Goal: Check status

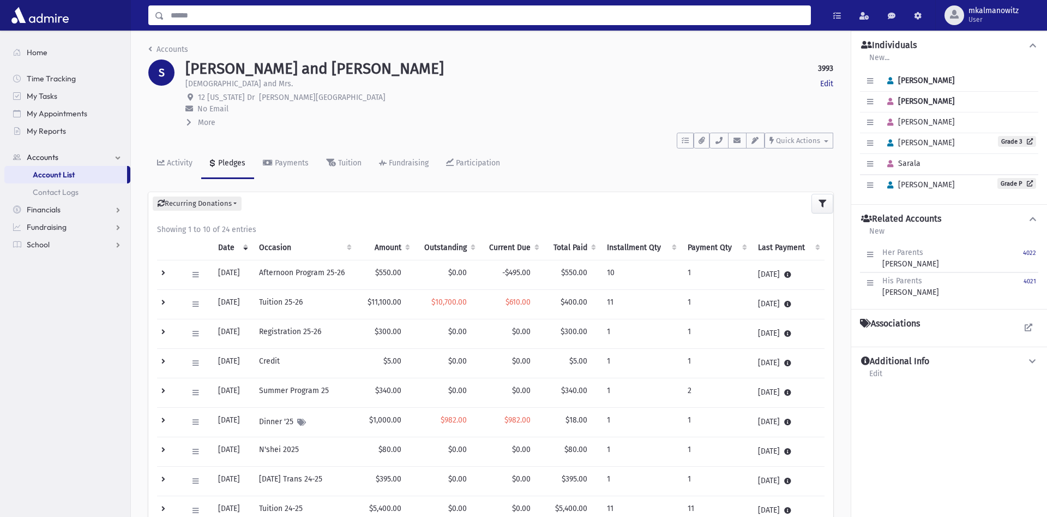
click at [370, 9] on input "Search" at bounding box center [487, 15] width 646 height 20
type input "********"
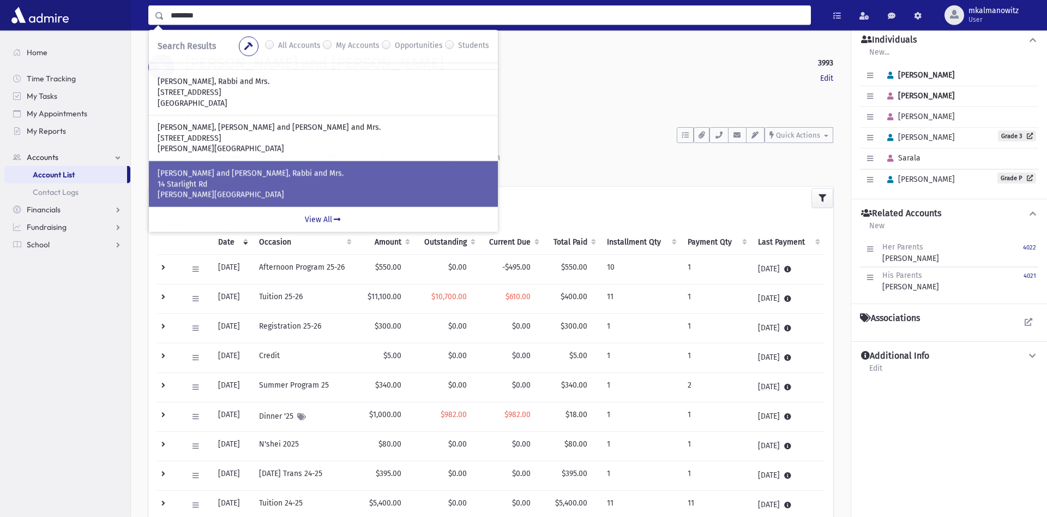
scroll to position [56, 0]
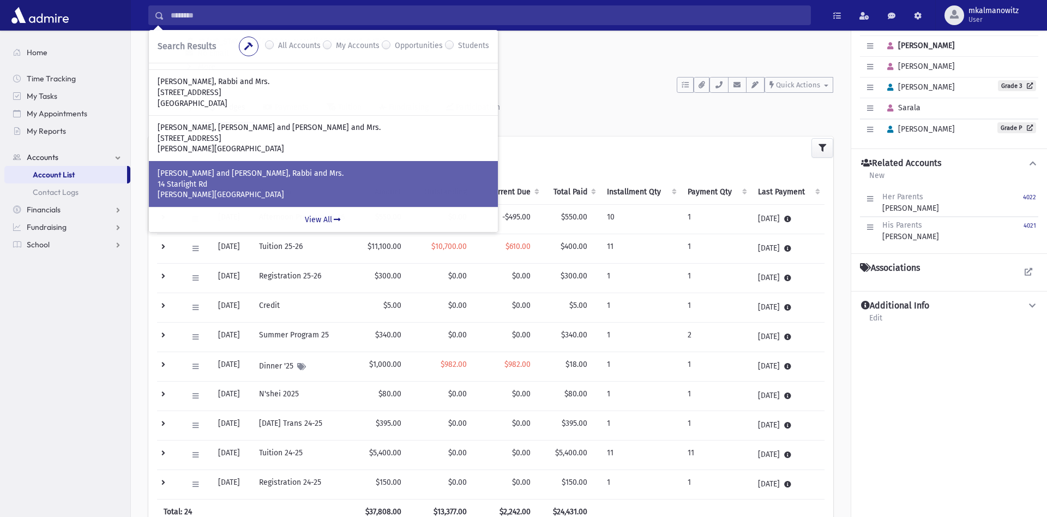
click at [284, 185] on p "14 Starlight Rd" at bounding box center [324, 184] width 332 height 11
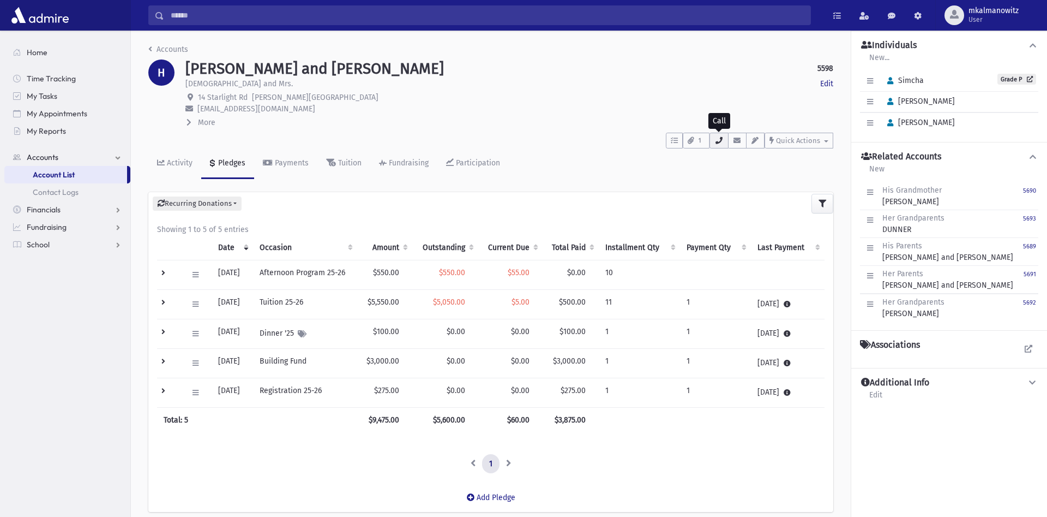
click at [723, 142] on icon "button" at bounding box center [719, 140] width 9 height 7
click at [615, 112] on p "cphoberman@gmail.com" at bounding box center [509, 108] width 648 height 11
click at [695, 141] on button "1" at bounding box center [696, 141] width 27 height 16
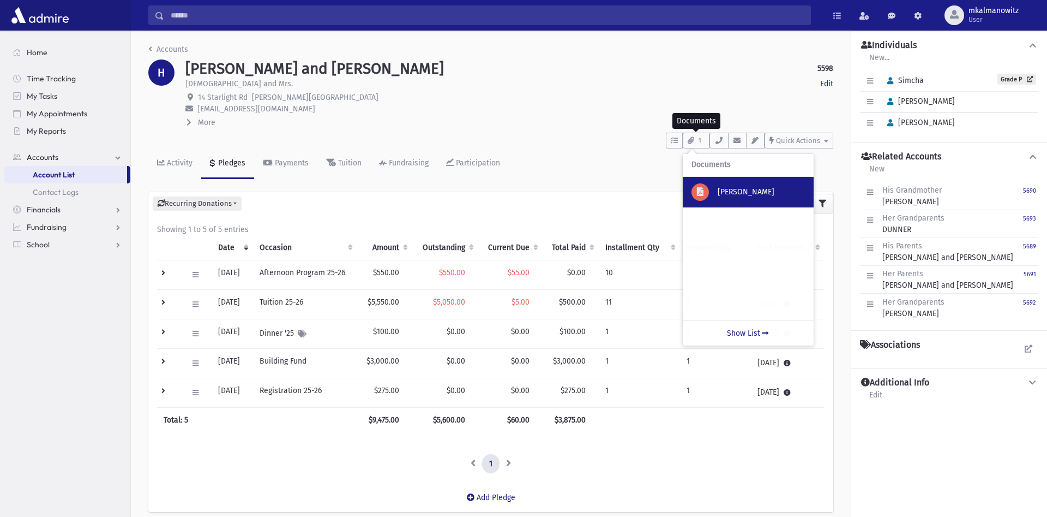
click at [722, 191] on p "Hoberman Simcha" at bounding box center [761, 192] width 87 height 11
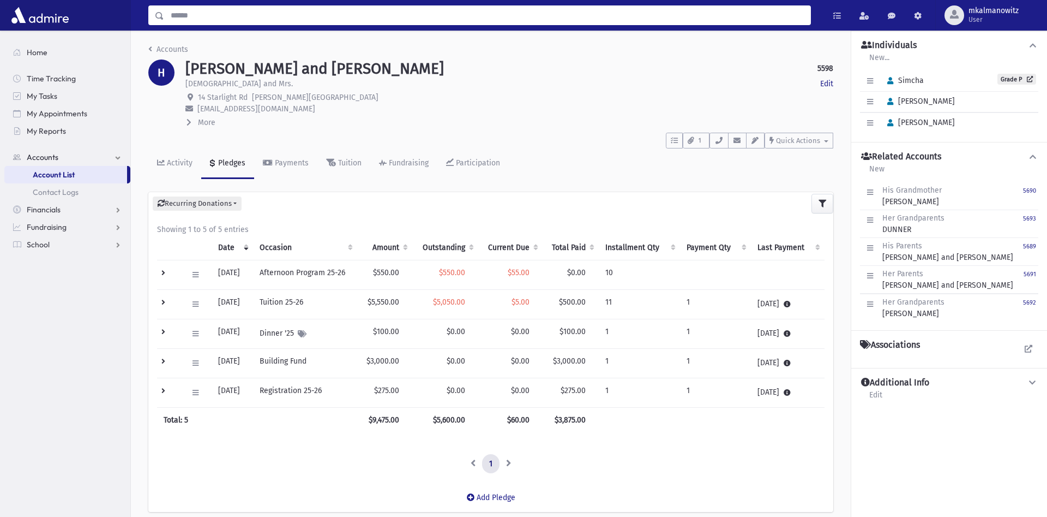
click at [252, 15] on input "Search" at bounding box center [487, 15] width 646 height 20
click at [547, 146] on div "To Do's No open tasks Show List 1 Documents Hoberman Simcha Show List • : (732)…" at bounding box center [490, 138] width 685 height 20
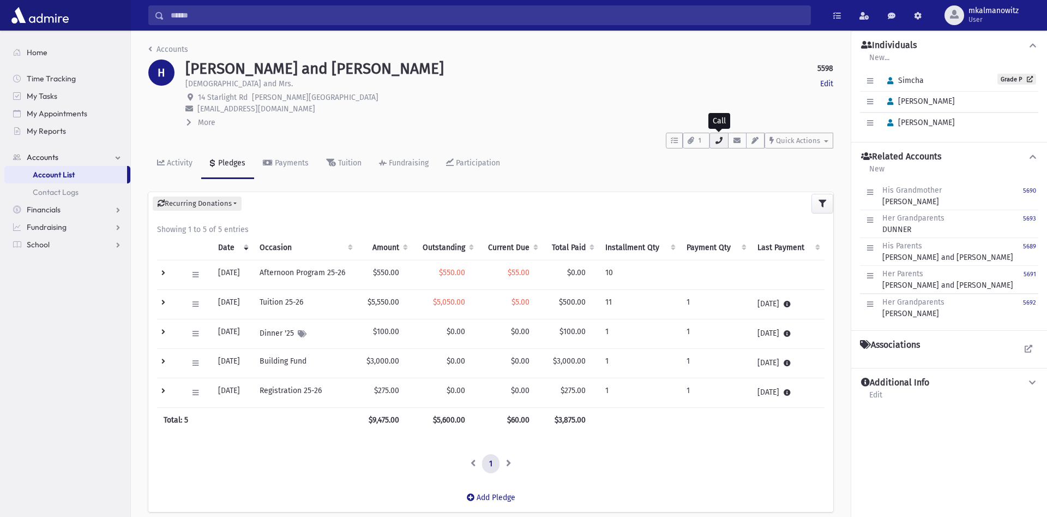
click at [718, 141] on icon "button" at bounding box center [719, 140] width 9 height 7
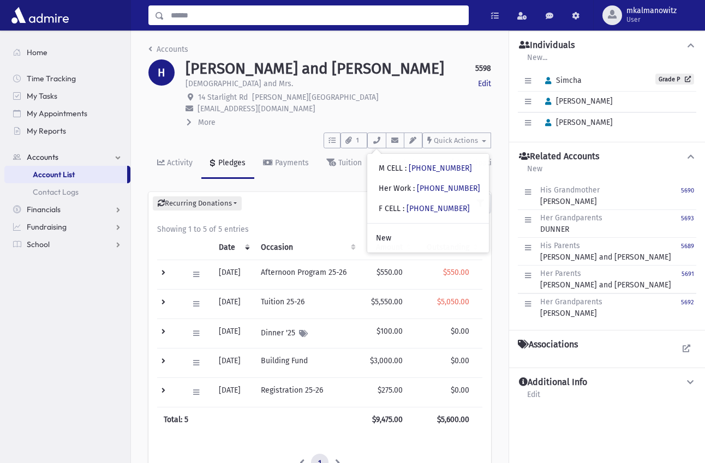
click at [268, 19] on input "Search" at bounding box center [316, 15] width 304 height 20
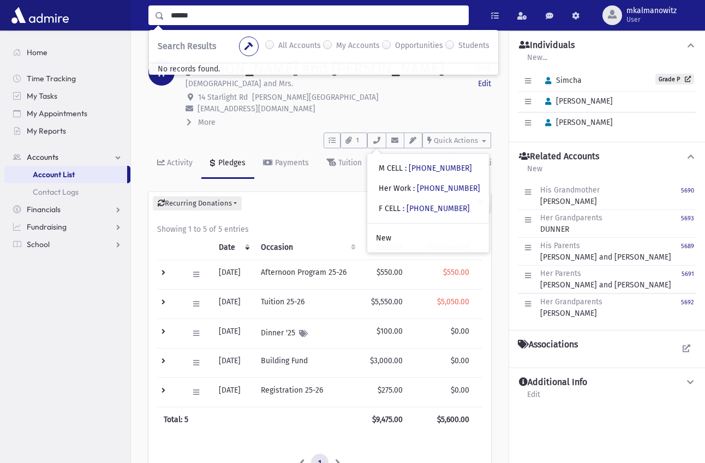
type input "******"
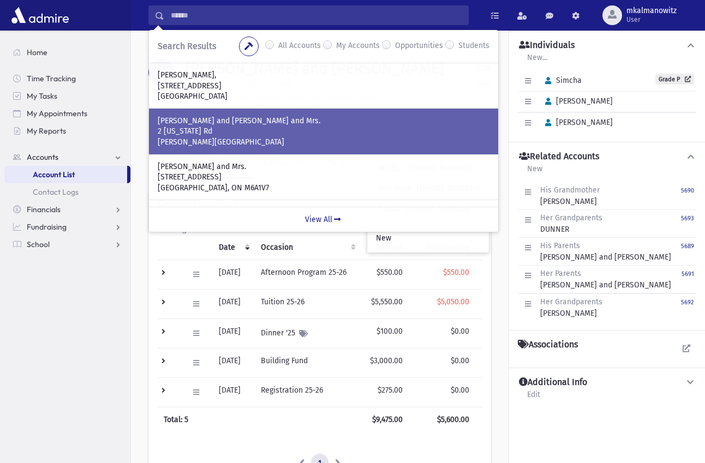
click at [257, 136] on p "2 Hawaii Rd" at bounding box center [324, 131] width 332 height 11
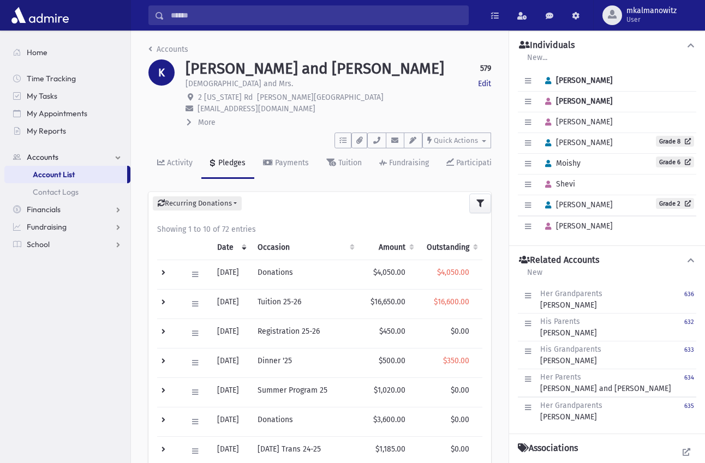
click at [196, 16] on input "Search" at bounding box center [316, 15] width 304 height 20
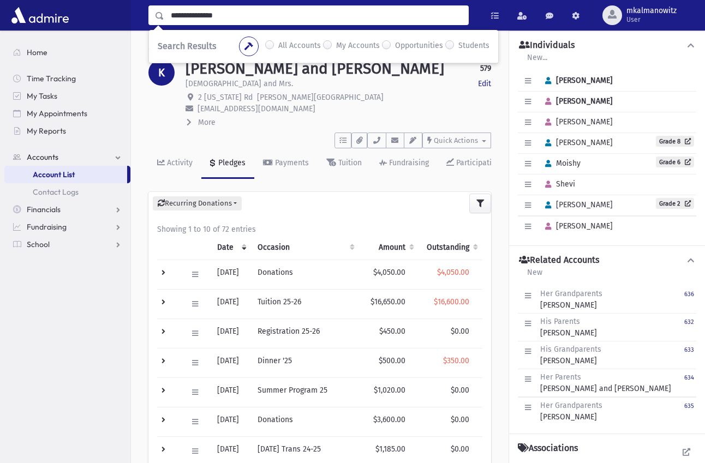
type input "**********"
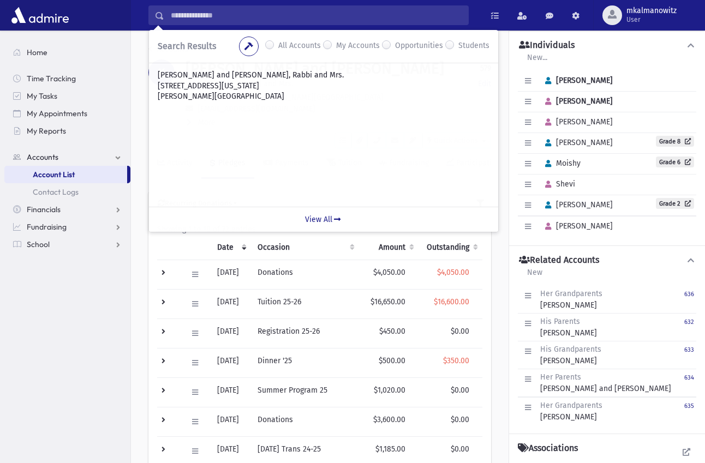
click at [267, 20] on input "**********" at bounding box center [316, 15] width 304 height 20
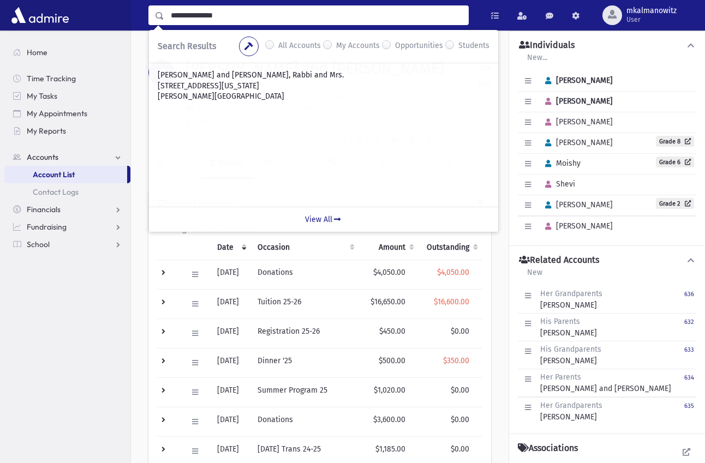
drag, startPoint x: 239, startPoint y: 15, endPoint x: 141, endPoint y: 34, distance: 100.7
click at [164, 25] on input "**********" at bounding box center [316, 15] width 304 height 20
type input "**********"
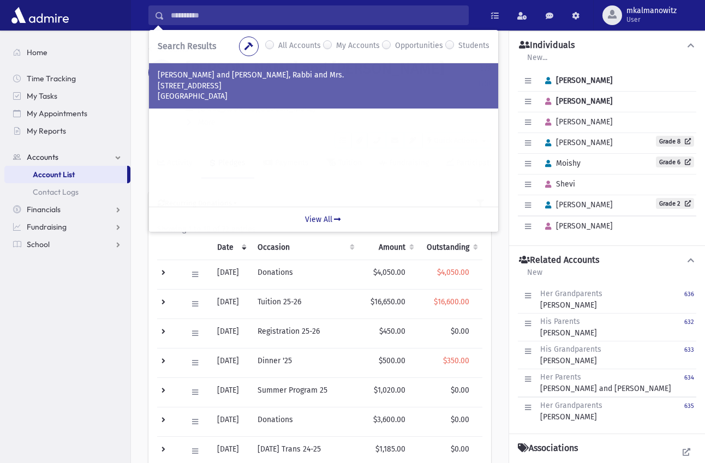
click at [249, 87] on p "155 Pressburg Ln" at bounding box center [324, 86] width 332 height 11
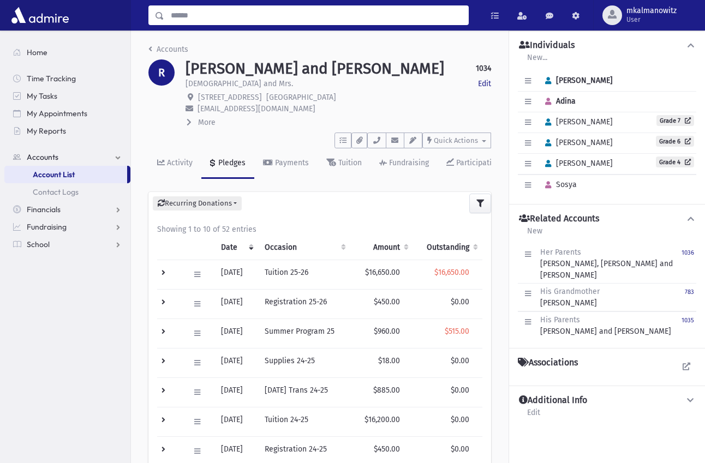
click at [267, 19] on input "Search" at bounding box center [316, 15] width 304 height 20
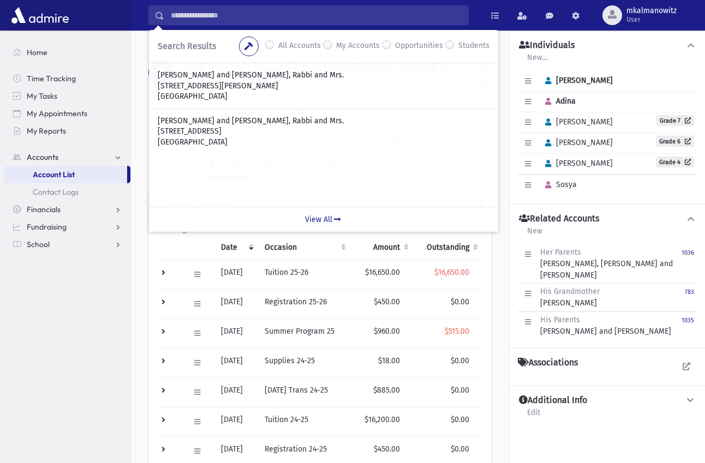
click at [73, 300] on section "Home Time Tracking My Tasks My Appointments My Reports Accounts Accounts Accoun…" at bounding box center [65, 247] width 130 height 433
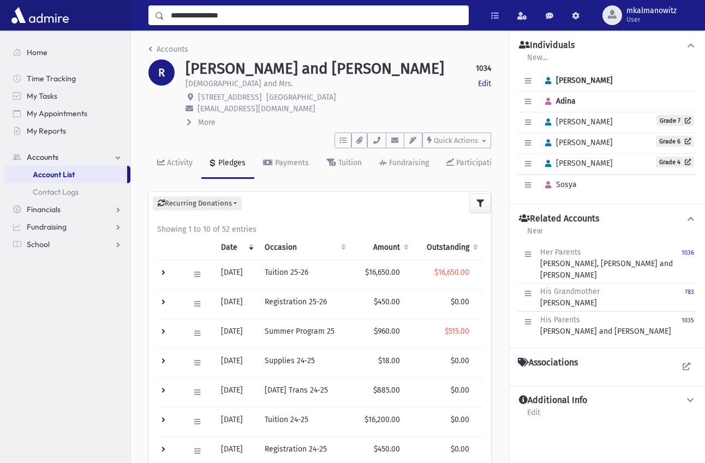
click at [267, 19] on input "**********" at bounding box center [316, 15] width 304 height 20
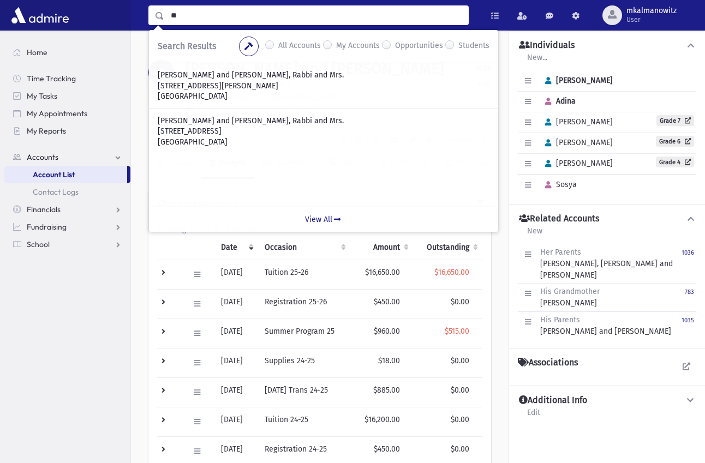
type input "*"
type input "****"
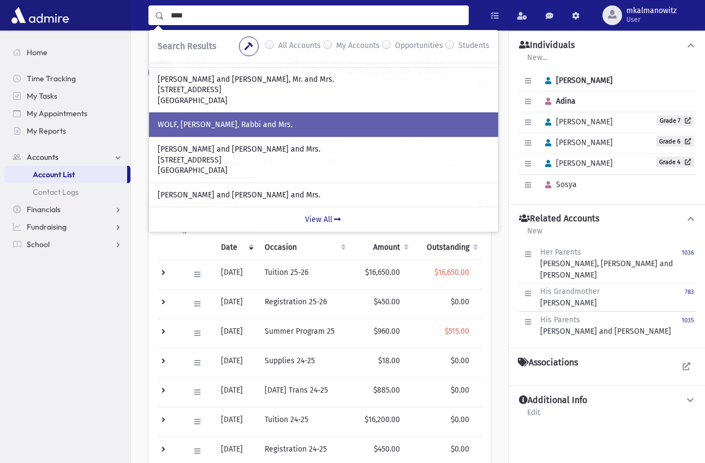
scroll to position [215, 0]
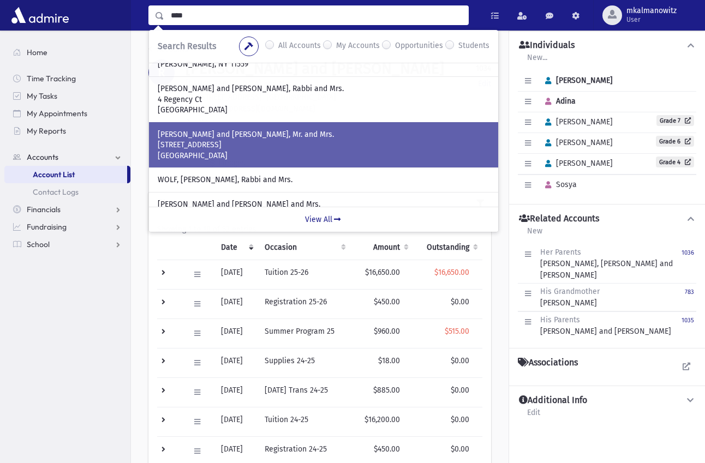
click at [248, 153] on p "[GEOGRAPHIC_DATA]" at bounding box center [324, 156] width 332 height 11
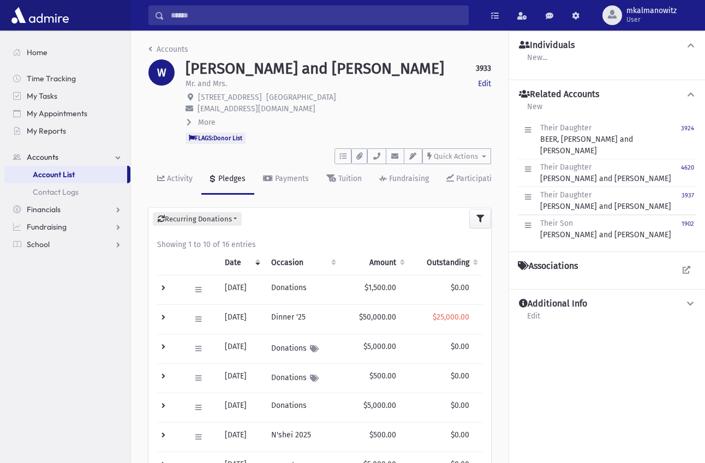
click at [164, 288] on td at bounding box center [170, 290] width 27 height 29
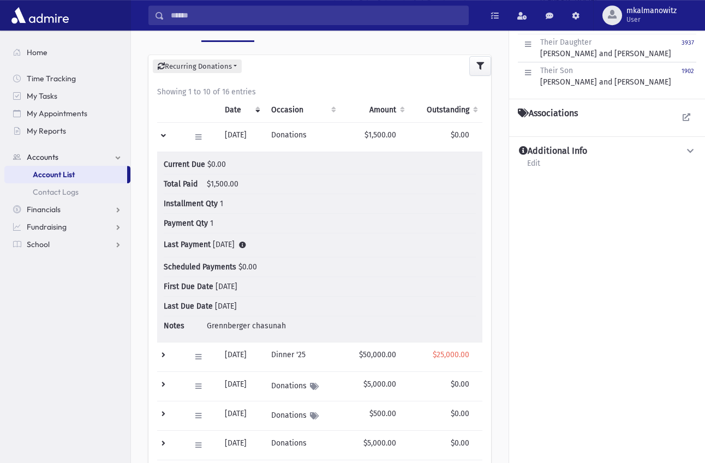
scroll to position [167, 0]
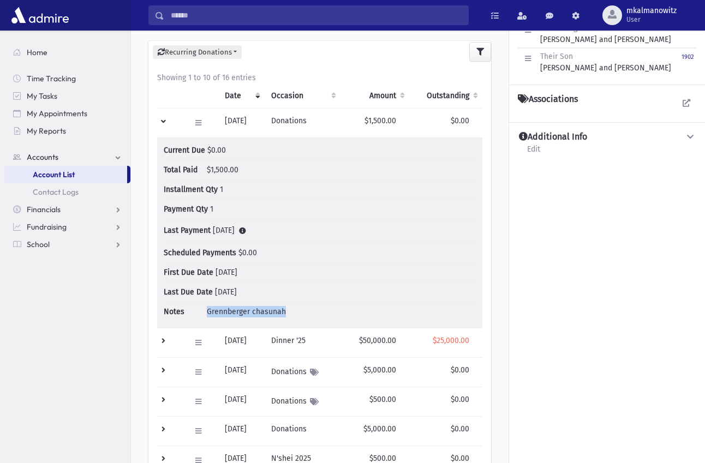
drag, startPoint x: 209, startPoint y: 312, endPoint x: 298, endPoint y: 318, distance: 89.1
click at [298, 318] on li "Notes Grennberger chasunah" at bounding box center [320, 311] width 312 height 19
click at [292, 307] on li "Notes Grennberger chasunah" at bounding box center [320, 311] width 312 height 19
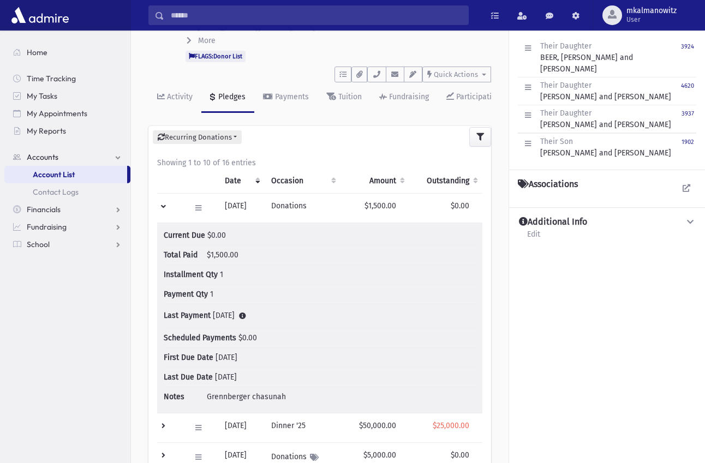
scroll to position [0, 0]
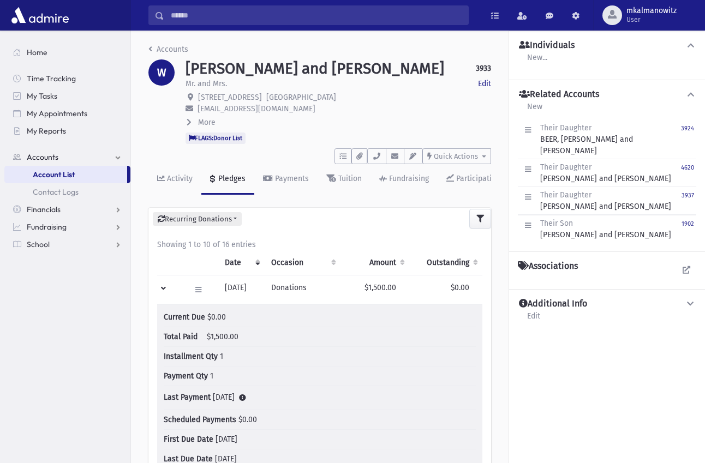
click at [167, 286] on td at bounding box center [170, 290] width 27 height 29
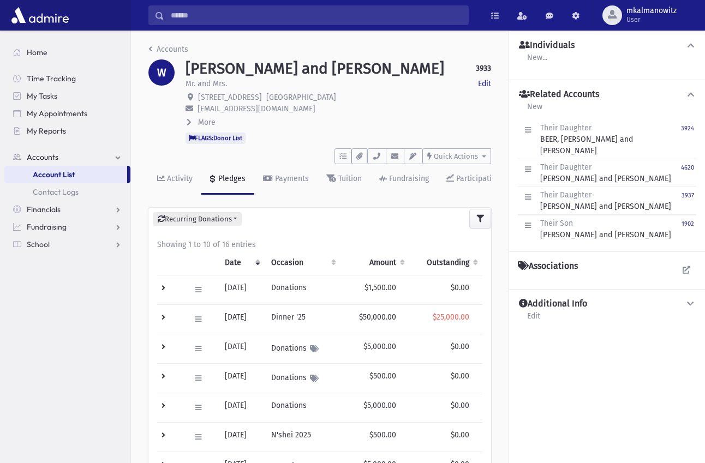
click at [161, 286] on td at bounding box center [170, 290] width 27 height 29
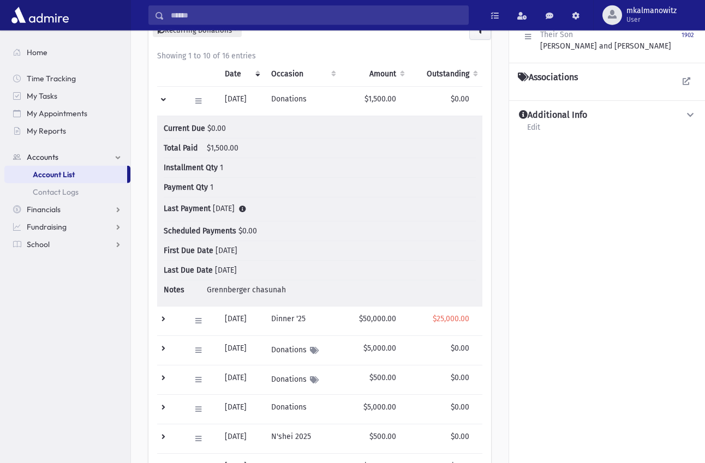
scroll to position [167, 0]
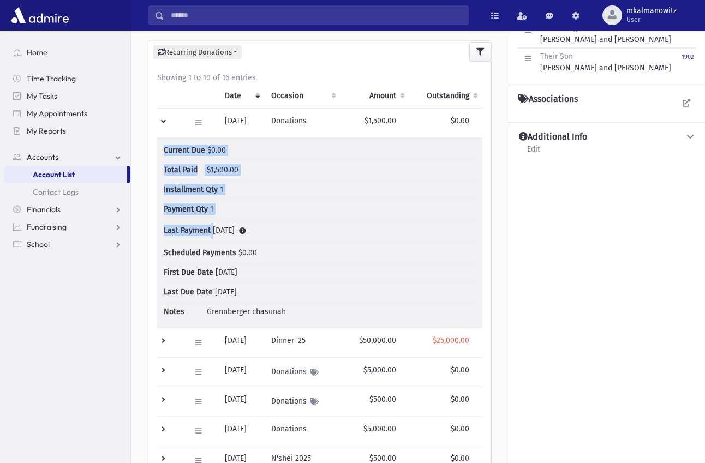
drag, startPoint x: 296, startPoint y: 314, endPoint x: 158, endPoint y: 148, distance: 216.5
click at [158, 148] on td "Current Due $0.00 Total Paid $1,500.00 Installment Qty 1 Payment Qty 1 Last Pay…" at bounding box center [319, 233] width 325 height 190
click at [274, 160] on li "Current Due $0.00" at bounding box center [320, 153] width 312 height 16
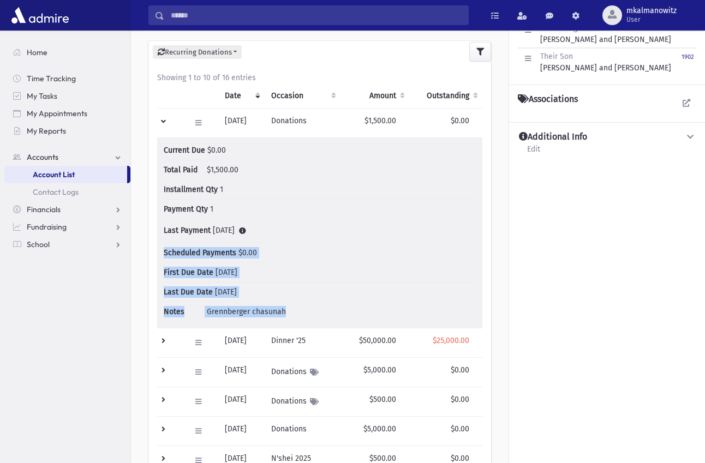
drag, startPoint x: 195, startPoint y: 157, endPoint x: 315, endPoint y: 323, distance: 204.8
click at [315, 323] on td "Current Due $0.00 Total Paid $1,500.00 Installment Qty 1 Payment Qty 1 Last Pay…" at bounding box center [319, 233] width 325 height 190
click at [316, 320] on li "Notes Grennberger chasunah" at bounding box center [320, 311] width 312 height 19
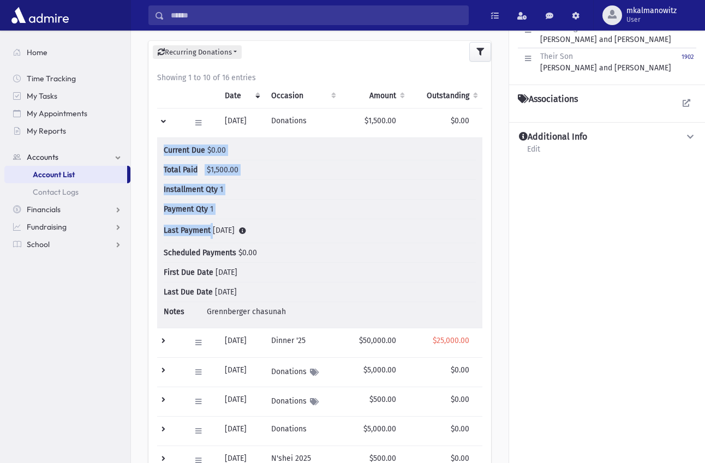
drag, startPoint x: 316, startPoint y: 320, endPoint x: 163, endPoint y: 152, distance: 227.5
click at [163, 152] on td "Current Due $0.00 Total Paid $1,500.00 Installment Qty 1 Payment Qty 1 Last Pay…" at bounding box center [319, 233] width 325 height 190
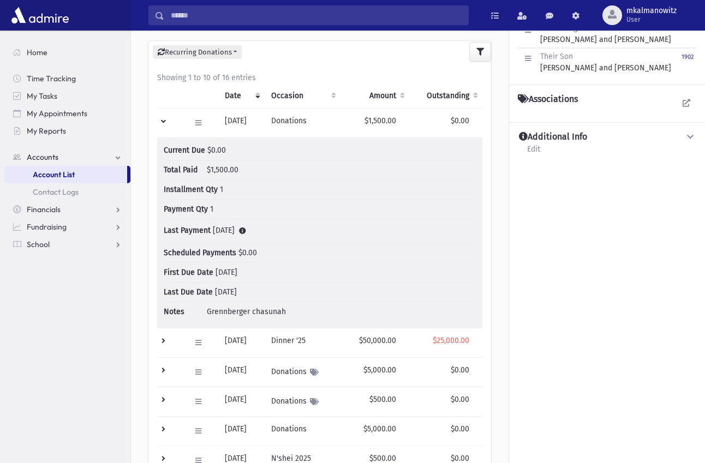
click at [165, 143] on td "Current Due $0.00 Total Paid $1,500.00 Installment Qty 1 Payment Qty 1 Last Pay…" at bounding box center [319, 233] width 325 height 190
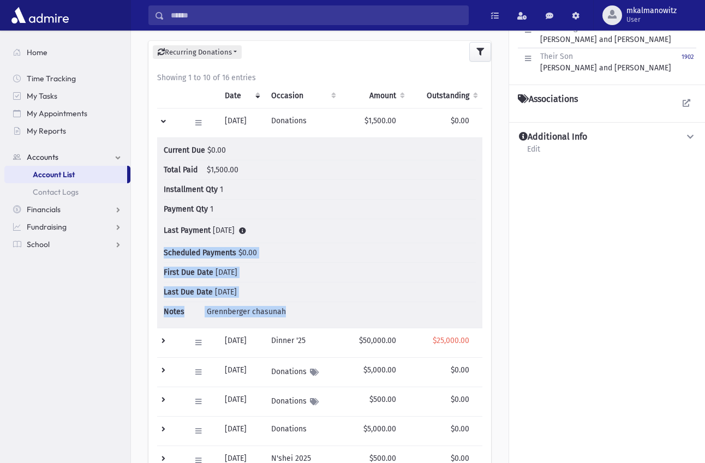
drag, startPoint x: 164, startPoint y: 143, endPoint x: 295, endPoint y: 311, distance: 212.9
click at [295, 311] on td "Current Due $0.00 Total Paid $1,500.00 Installment Qty 1 Payment Qty 1 Last Pay…" at bounding box center [319, 233] width 325 height 190
click at [295, 311] on li "Notes Grennberger chasunah" at bounding box center [320, 311] width 312 height 19
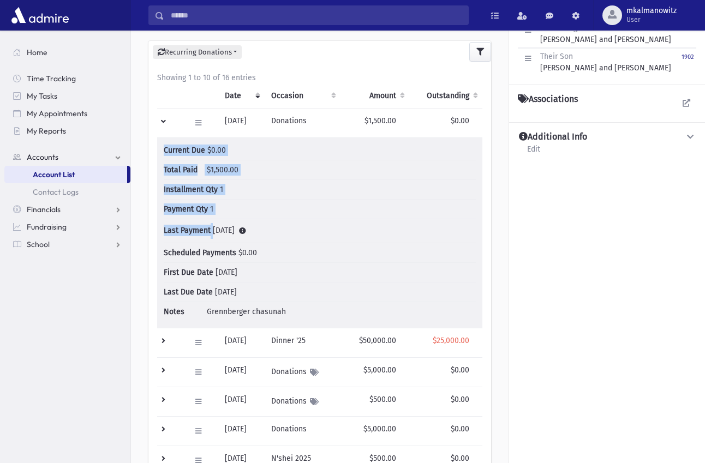
drag, startPoint x: 278, startPoint y: 301, endPoint x: 152, endPoint y: 148, distance: 198.0
click at [157, 148] on div "Date Occasion Amount Outstanding Current Due Total Paid Installment Qty Payment…" at bounding box center [319, 354] width 325 height 543
click at [265, 209] on li "Payment Qty 1" at bounding box center [320, 210] width 312 height 20
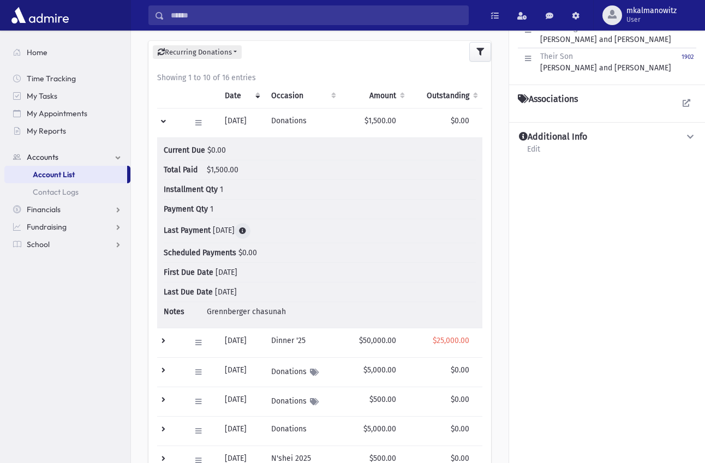
click at [246, 229] on icon at bounding box center [242, 230] width 7 height 7
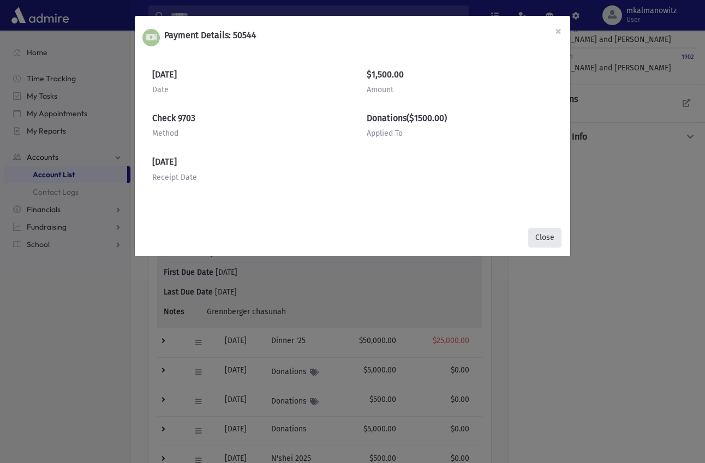
click at [539, 239] on button "Close" at bounding box center [544, 238] width 33 height 20
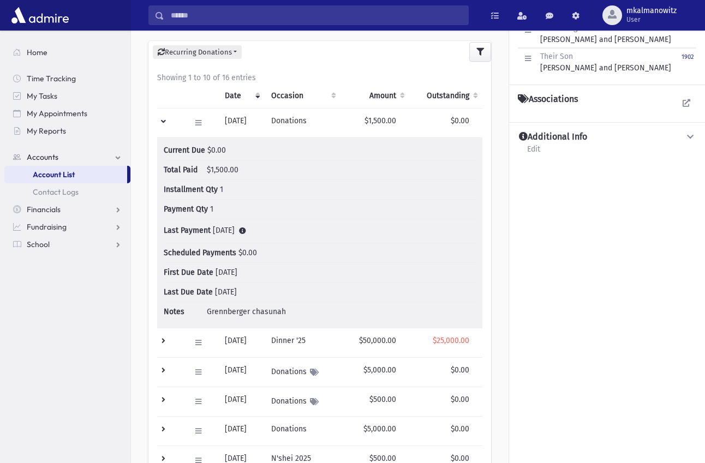
click at [331, 259] on li "Scheduled Payments $0.00" at bounding box center [320, 253] width 312 height 20
click at [246, 231] on icon at bounding box center [242, 230] width 7 height 7
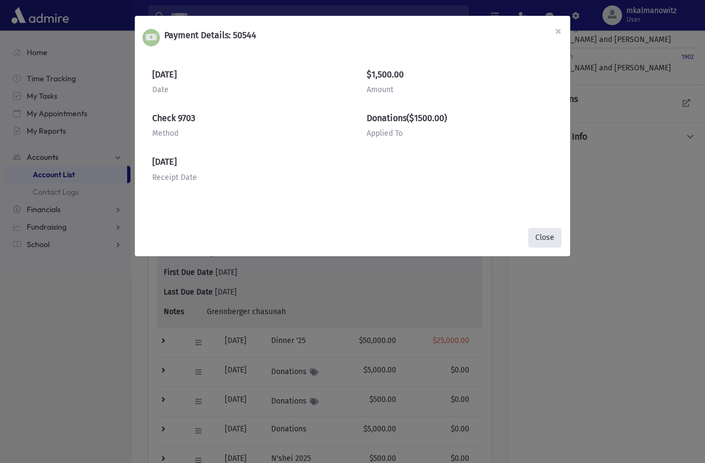
click at [554, 238] on button "Close" at bounding box center [544, 238] width 33 height 20
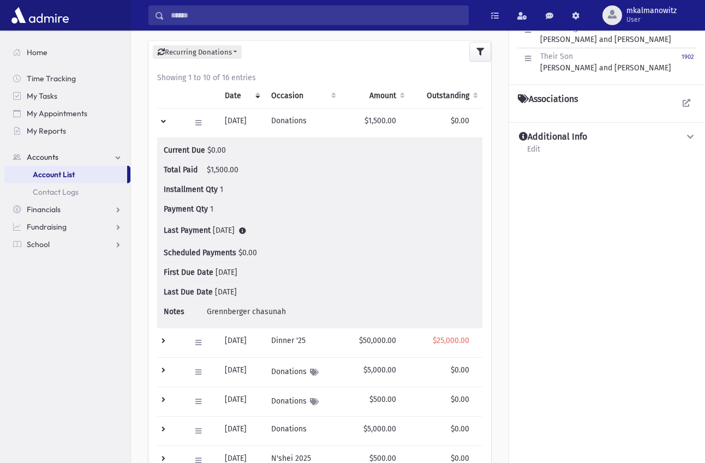
click at [305, 214] on li "Payment Qty 1" at bounding box center [320, 210] width 312 height 20
click at [246, 231] on icon at bounding box center [242, 230] width 7 height 7
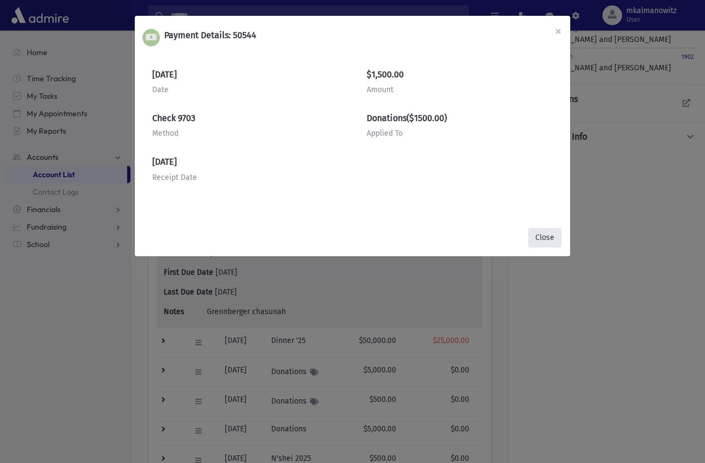
click at [550, 235] on button "Close" at bounding box center [544, 238] width 33 height 20
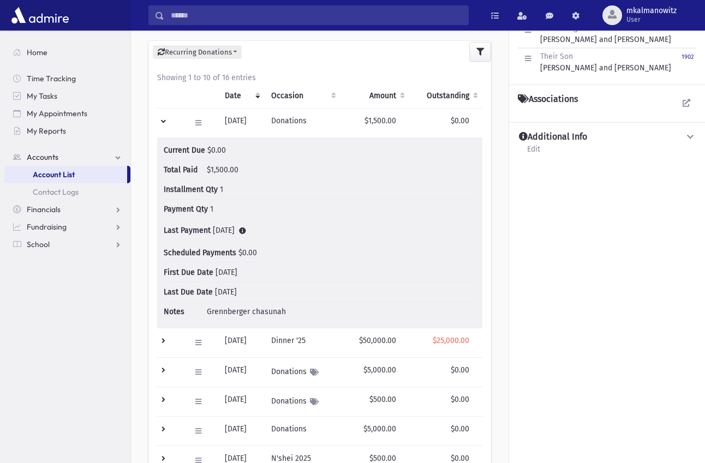
click at [165, 122] on td at bounding box center [170, 123] width 27 height 29
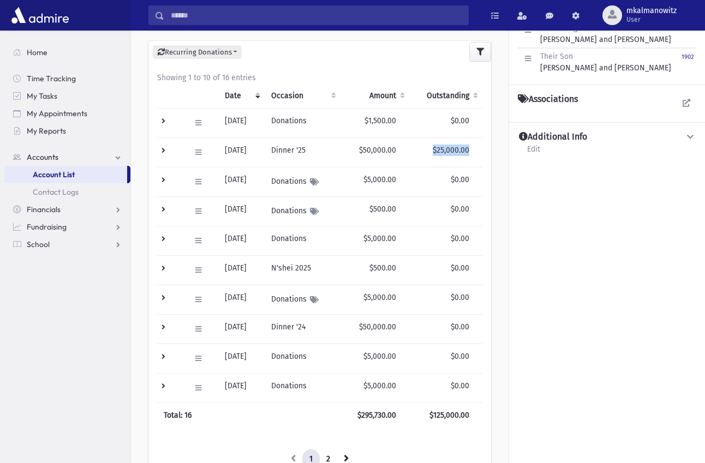
drag, startPoint x: 433, startPoint y: 154, endPoint x: 472, endPoint y: 154, distance: 38.7
click at [472, 154] on td "$25,000.00" at bounding box center [445, 152] width 73 height 29
